Goal: Navigation & Orientation: Find specific page/section

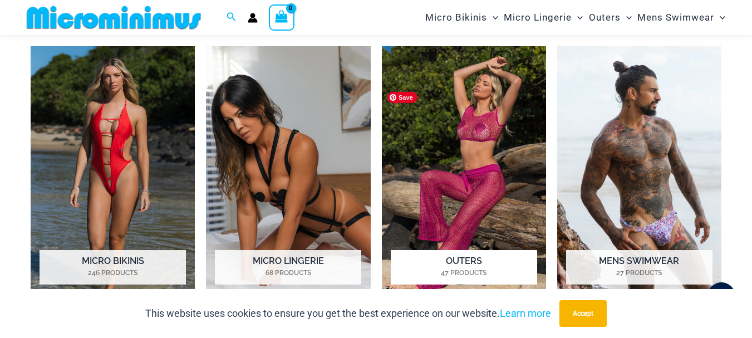
scroll to position [898, 0]
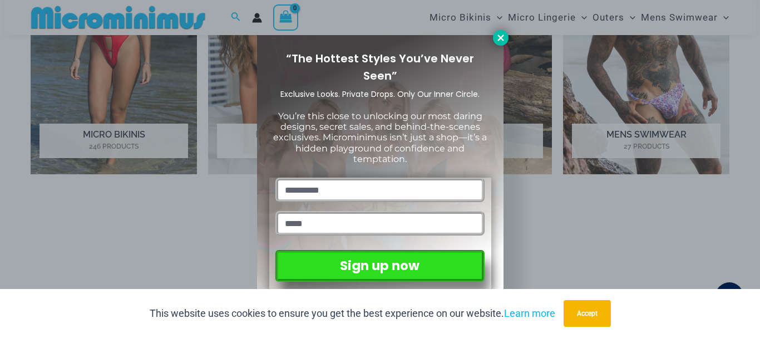
click at [496, 32] on button at bounding box center [501, 38] width 16 height 16
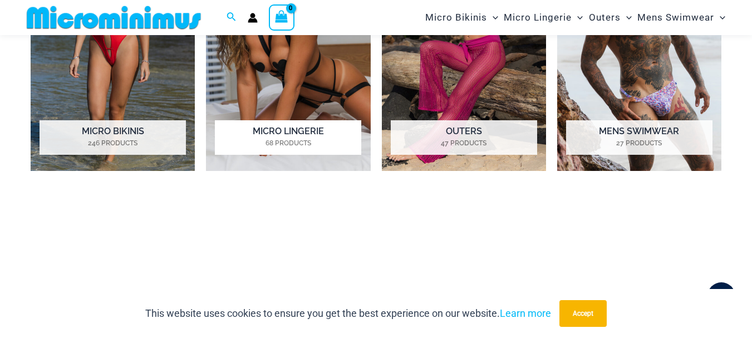
click at [280, 155] on h2 "Micro Lingerie 68 Products" at bounding box center [288, 137] width 146 height 35
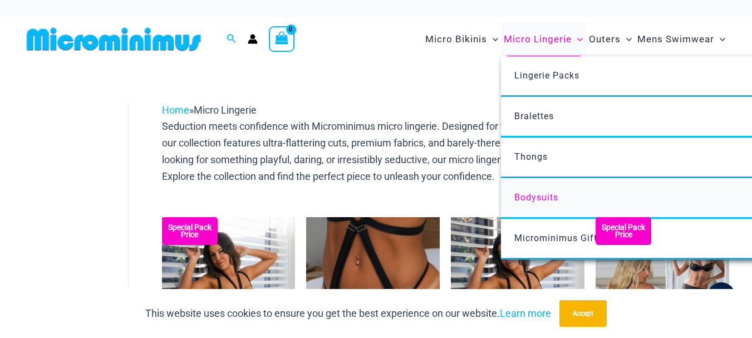
click at [514, 203] on span "Bodysuits" at bounding box center [536, 197] width 44 height 11
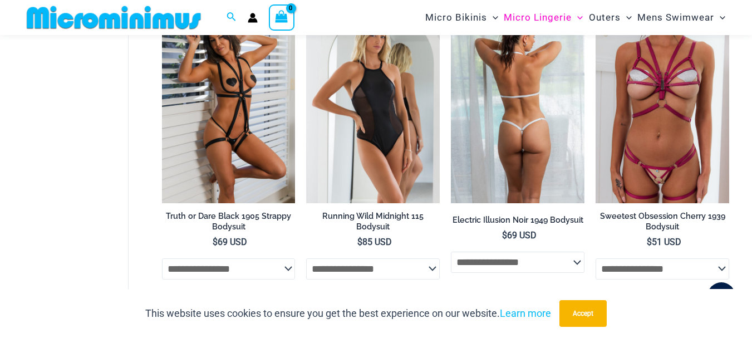
scroll to position [120, 0]
